Goal: Information Seeking & Learning: Learn about a topic

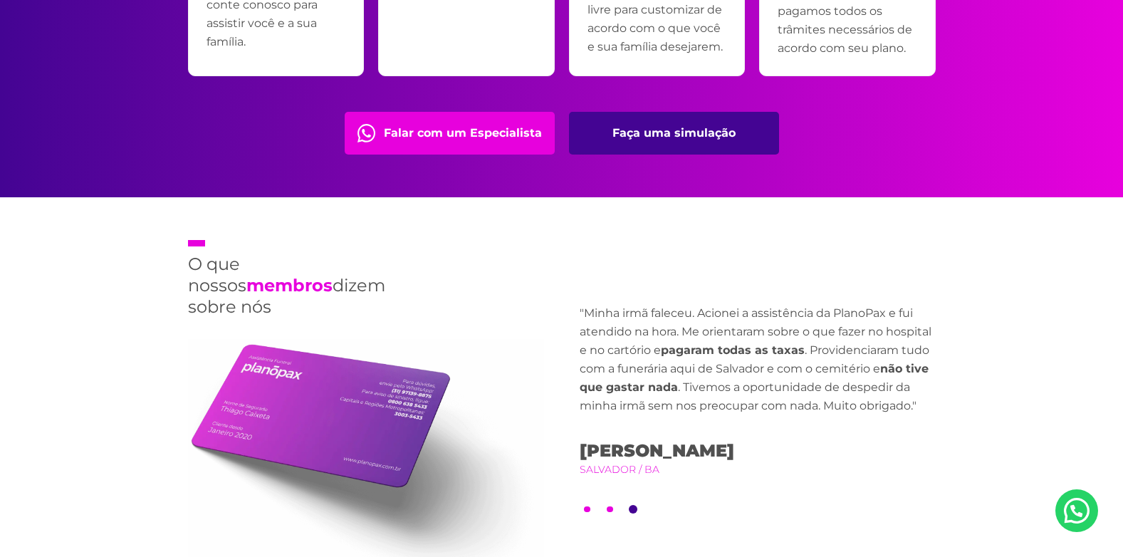
scroll to position [3134, 0]
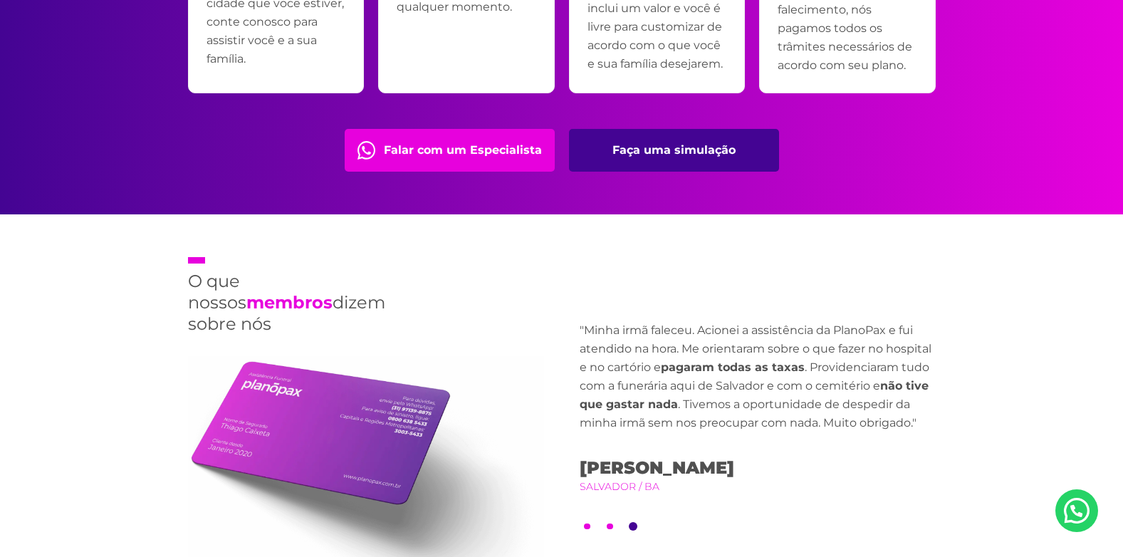
click at [700, 138] on link "Faça uma simulação" at bounding box center [674, 150] width 210 height 43
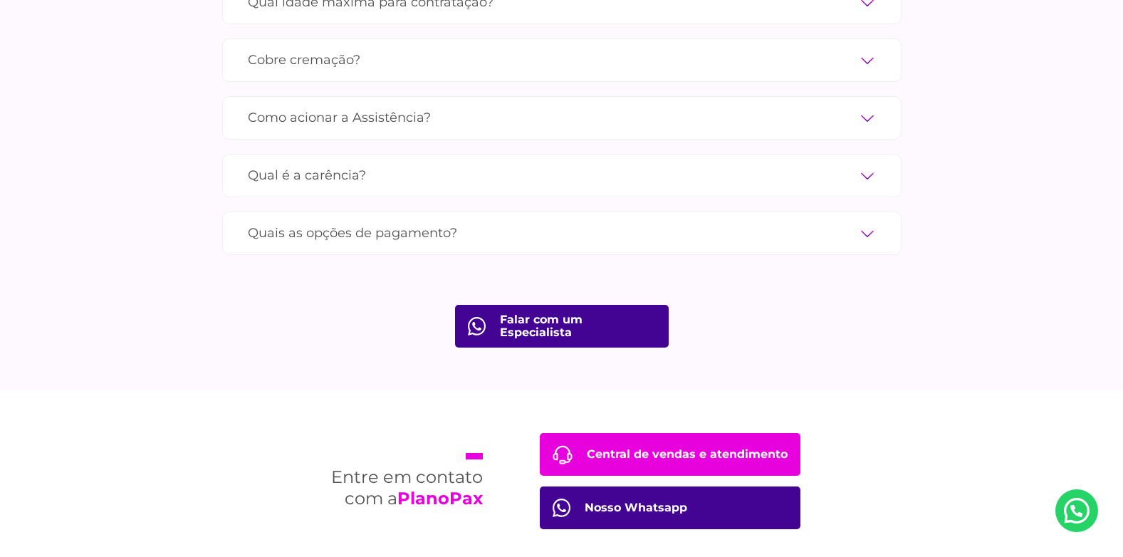
scroll to position [4838, 0]
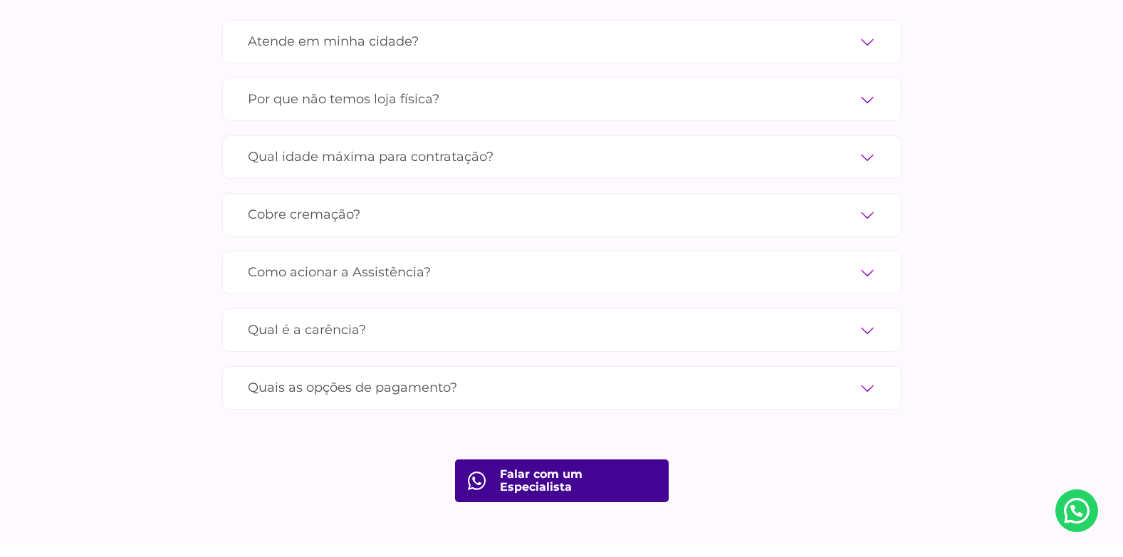
click at [397, 375] on label "Quais as opções de pagamento?" at bounding box center [562, 387] width 628 height 25
click at [0, 0] on input "Quais as opções de pagamento?" at bounding box center [0, 0] width 0 height 0
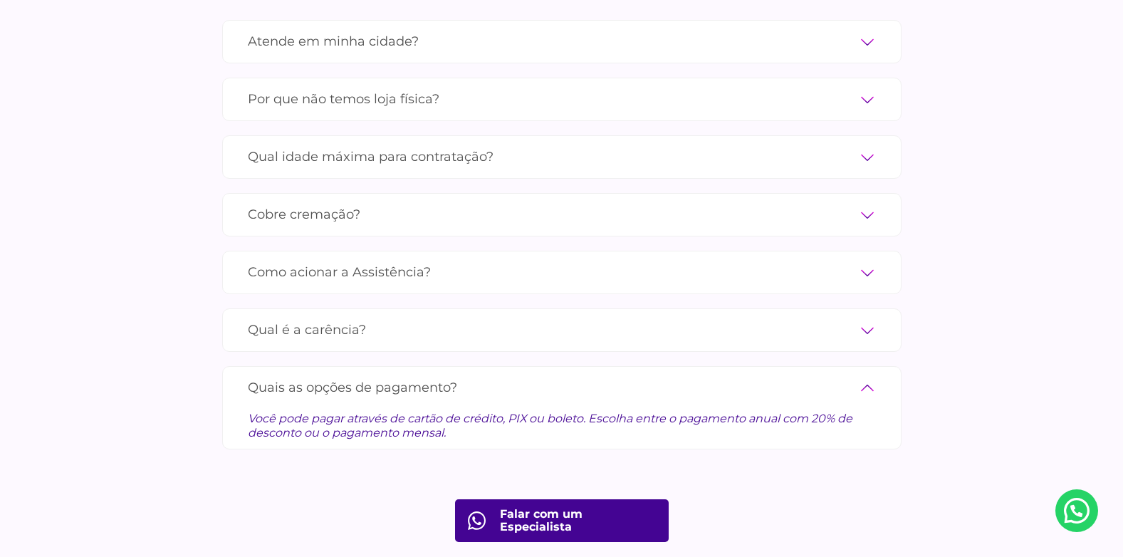
click at [446, 375] on label "Quais as opções de pagamento?" at bounding box center [562, 387] width 628 height 25
click at [0, 0] on input "Quais as opções de pagamento?" at bounding box center [0, 0] width 0 height 0
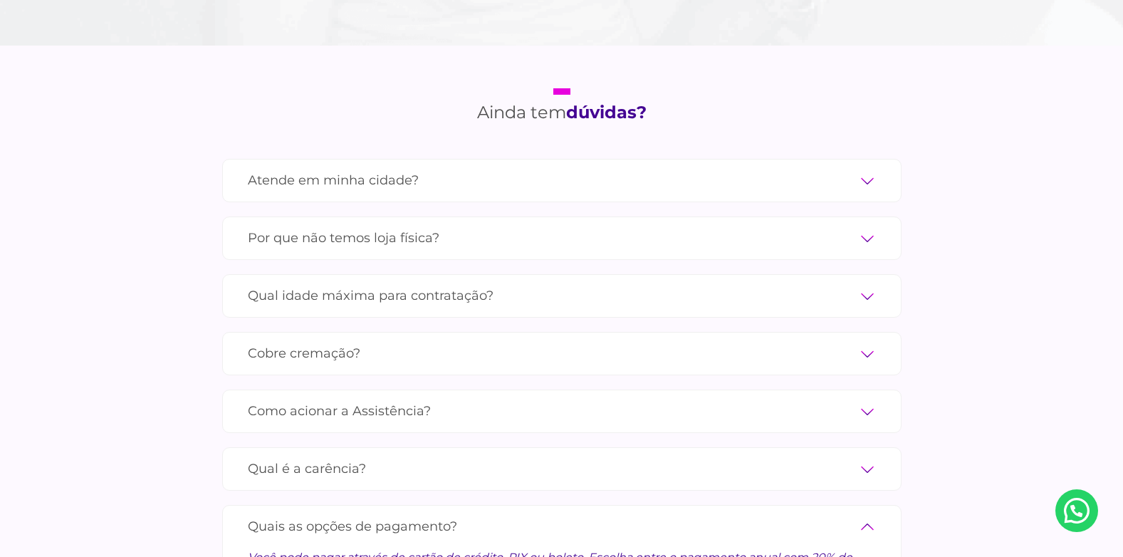
scroll to position [4696, 0]
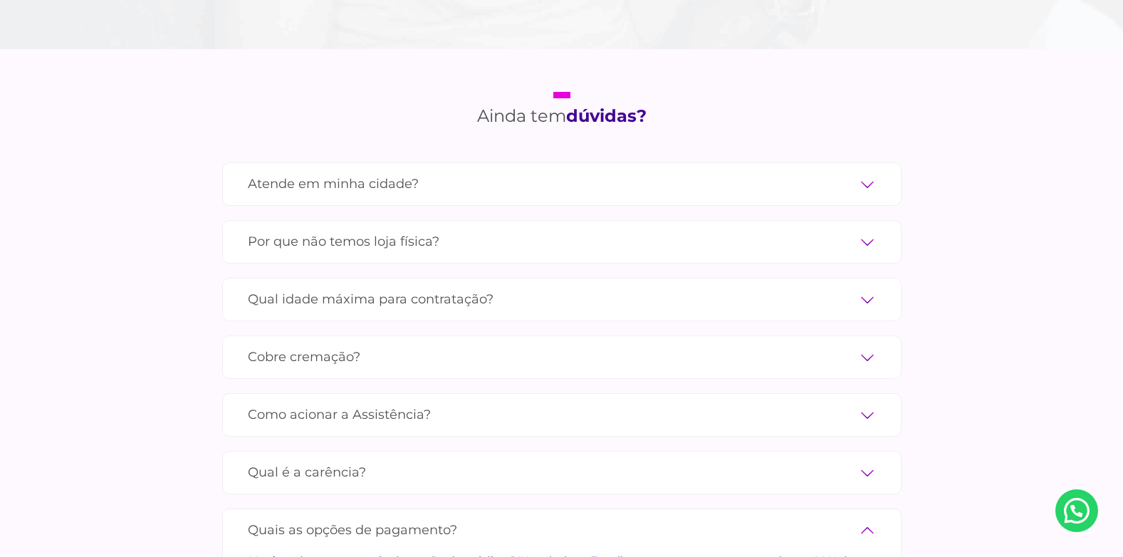
click at [405, 347] on label "Cobre cremação?" at bounding box center [562, 357] width 628 height 25
click at [0, 0] on input "Cobre cremação?" at bounding box center [0, 0] width 0 height 0
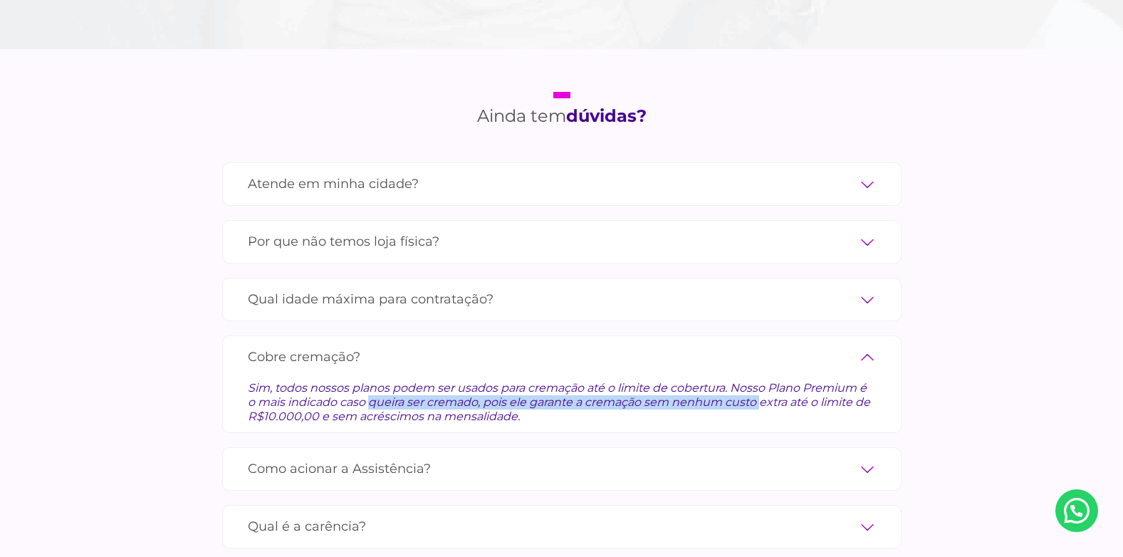
drag, startPoint x: 340, startPoint y: 384, endPoint x: 627, endPoint y: 384, distance: 287.1
click at [627, 384] on div "Sim, todos nossos planos podem ser usados para cremação até o limite de cobertu…" at bounding box center [562, 397] width 628 height 54
drag, startPoint x: 627, startPoint y: 384, endPoint x: 542, endPoint y: 396, distance: 85.6
click at [542, 396] on div "Sim, todos nossos planos podem ser usados para cremação até o limite de cobertu…" at bounding box center [562, 397] width 628 height 54
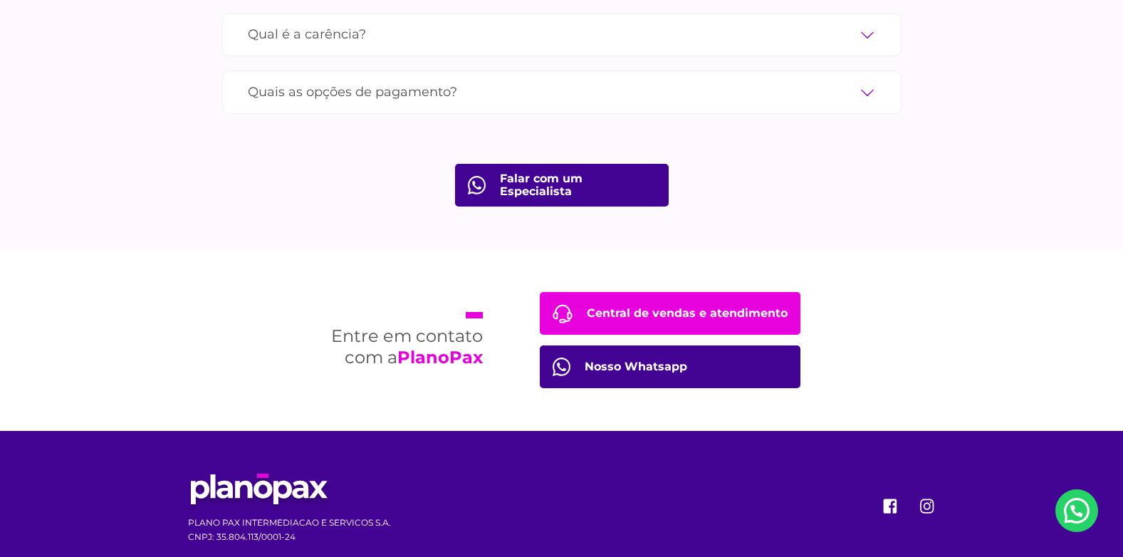
scroll to position [5197, 0]
